Goal: Task Accomplishment & Management: Manage account settings

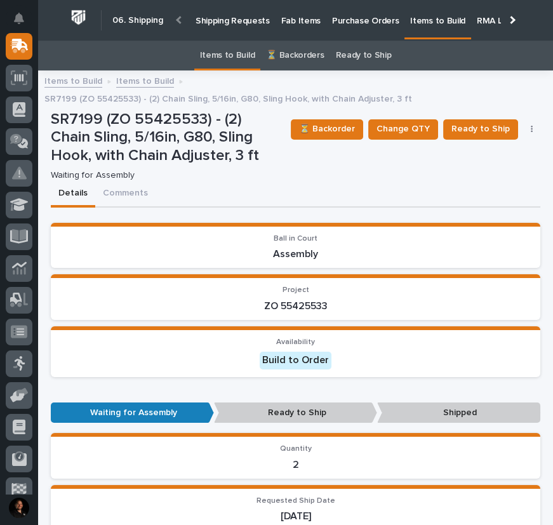
click at [233, 23] on p "Shipping Requests" at bounding box center [232, 13] width 74 height 27
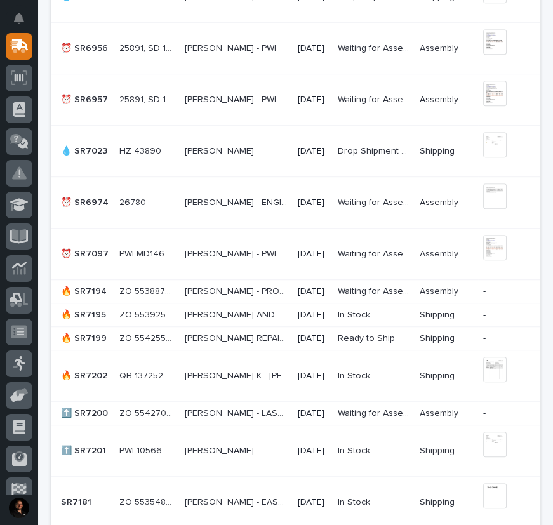
scroll to position [1154, 0]
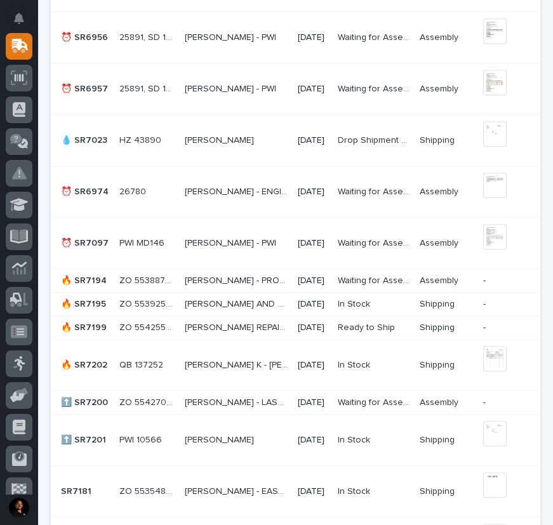
click at [85, 327] on p "🔥 SR7199" at bounding box center [85, 326] width 48 height 13
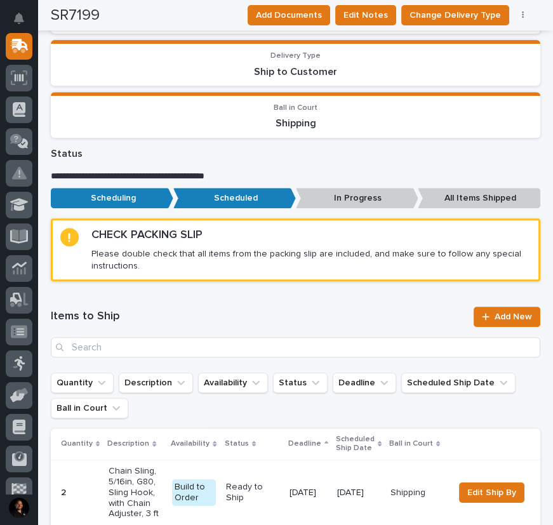
scroll to position [1021, 0]
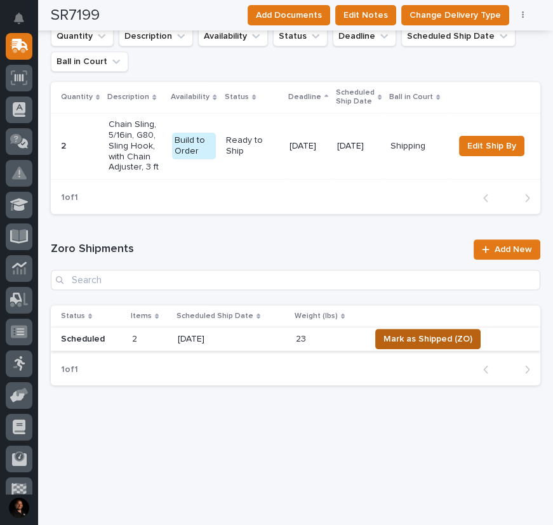
click at [426, 345] on span "Mark as Shipped (ZO)" at bounding box center [427, 338] width 89 height 15
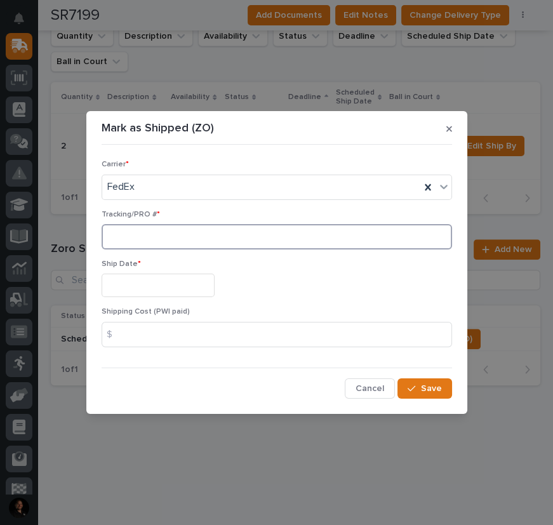
click at [113, 235] on input at bounding box center [277, 236] width 350 height 25
paste input "394113475508"
click at [114, 238] on input "394113475508" at bounding box center [277, 236] width 350 height 25
type input "394113475508"
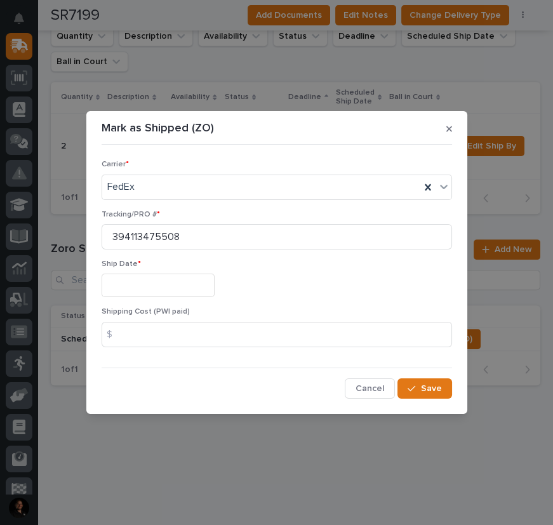
click at [159, 294] on input "text" at bounding box center [158, 284] width 113 height 23
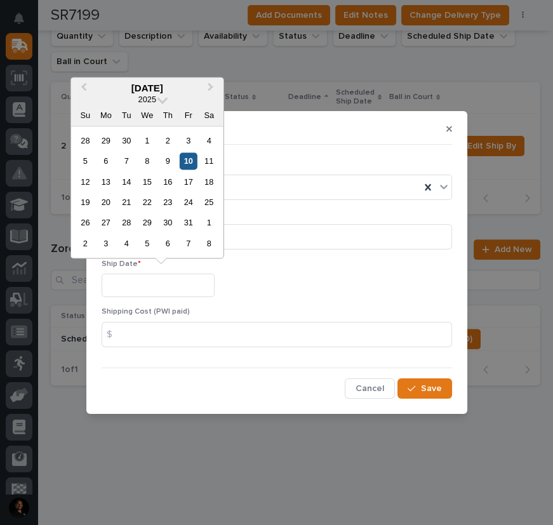
click at [192, 161] on div "10" at bounding box center [188, 160] width 17 height 17
type input "**********"
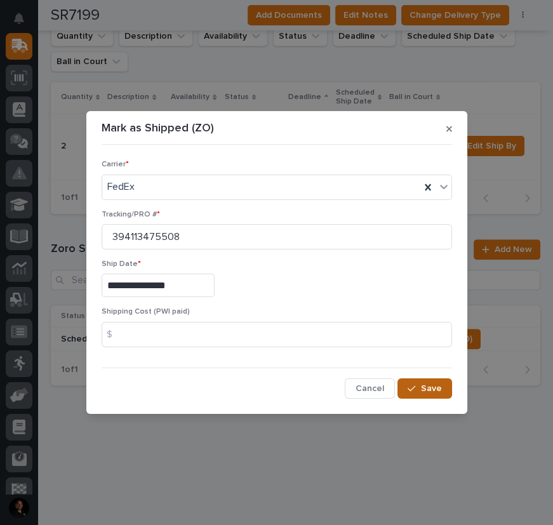
click at [437, 385] on span "Save" at bounding box center [431, 388] width 21 height 11
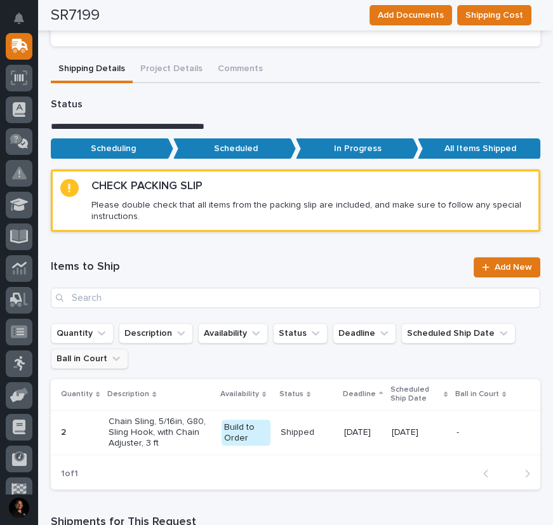
scroll to position [559, 0]
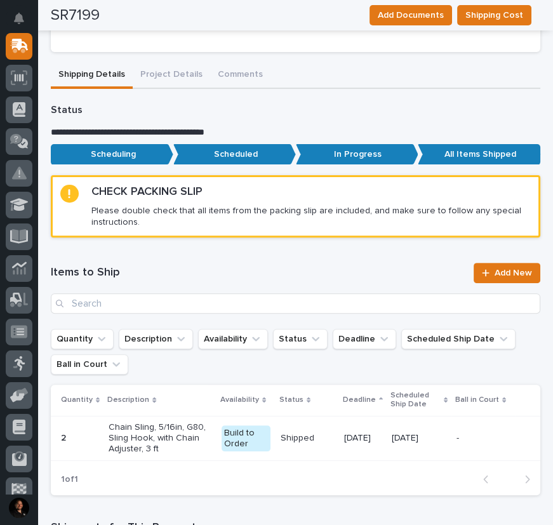
click at [171, 72] on div "**********" at bounding box center [295, 249] width 489 height 1389
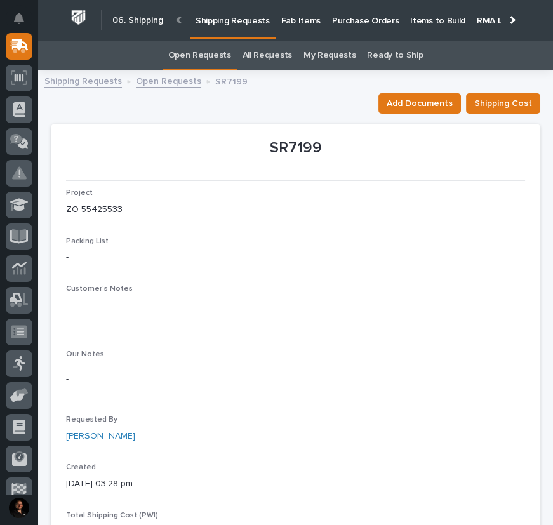
click at [83, 82] on link "Shipping Requests" at bounding box center [82, 80] width 77 height 15
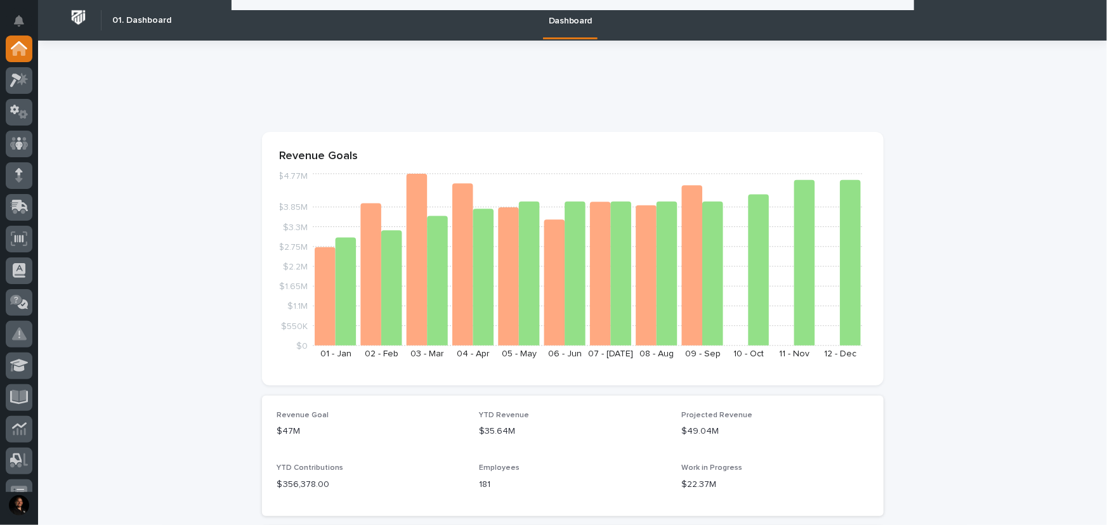
scroll to position [203, 0]
